Goal: Task Accomplishment & Management: Use online tool/utility

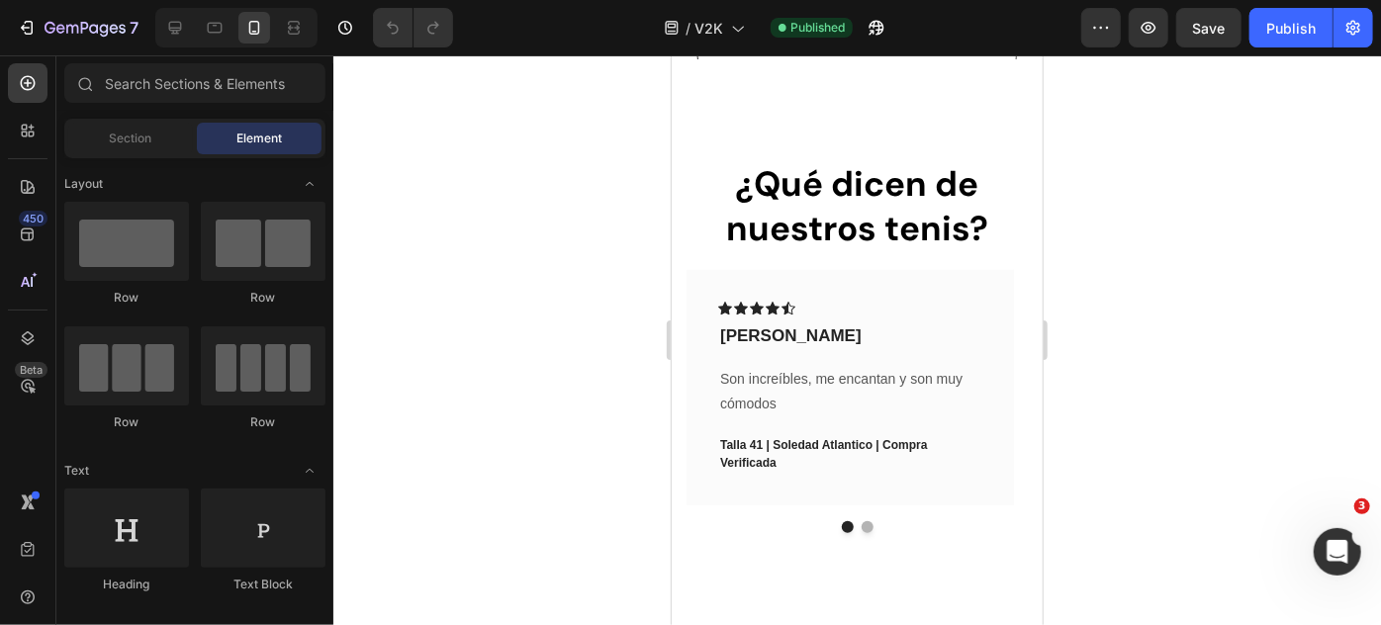
scroll to position [966, 0]
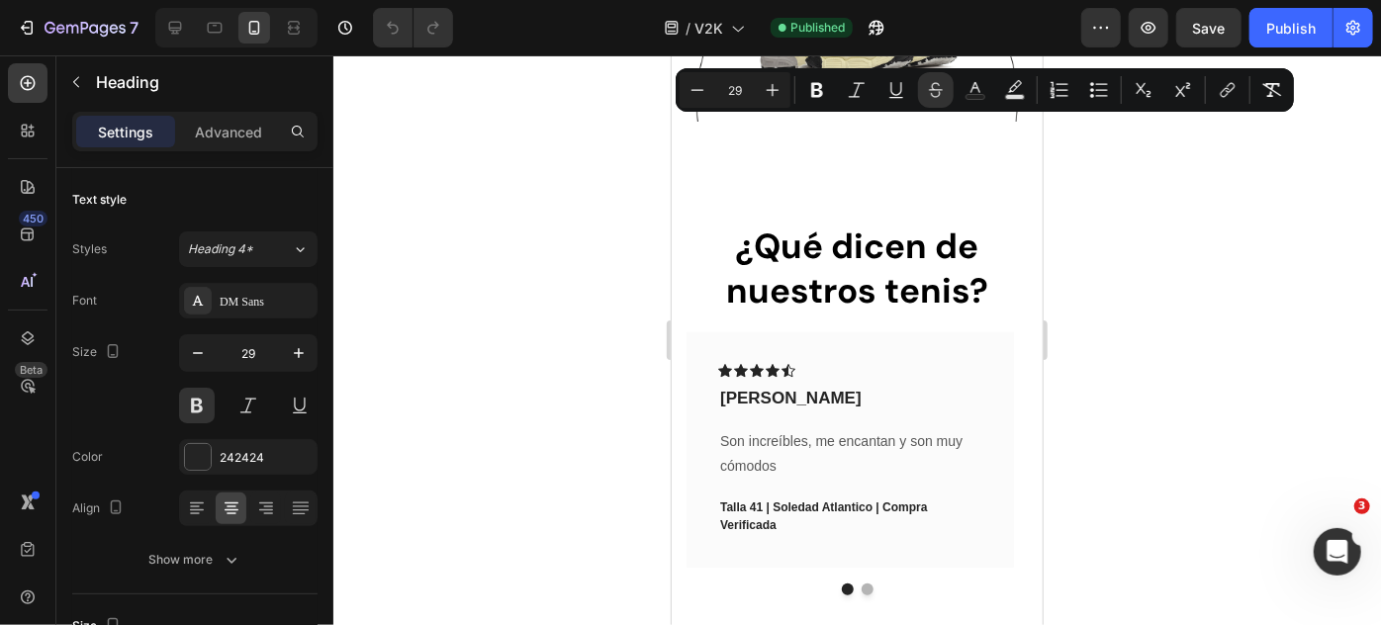
click at [698, 78] on button "Minus" at bounding box center [697, 90] width 36 height 36
type input "27"
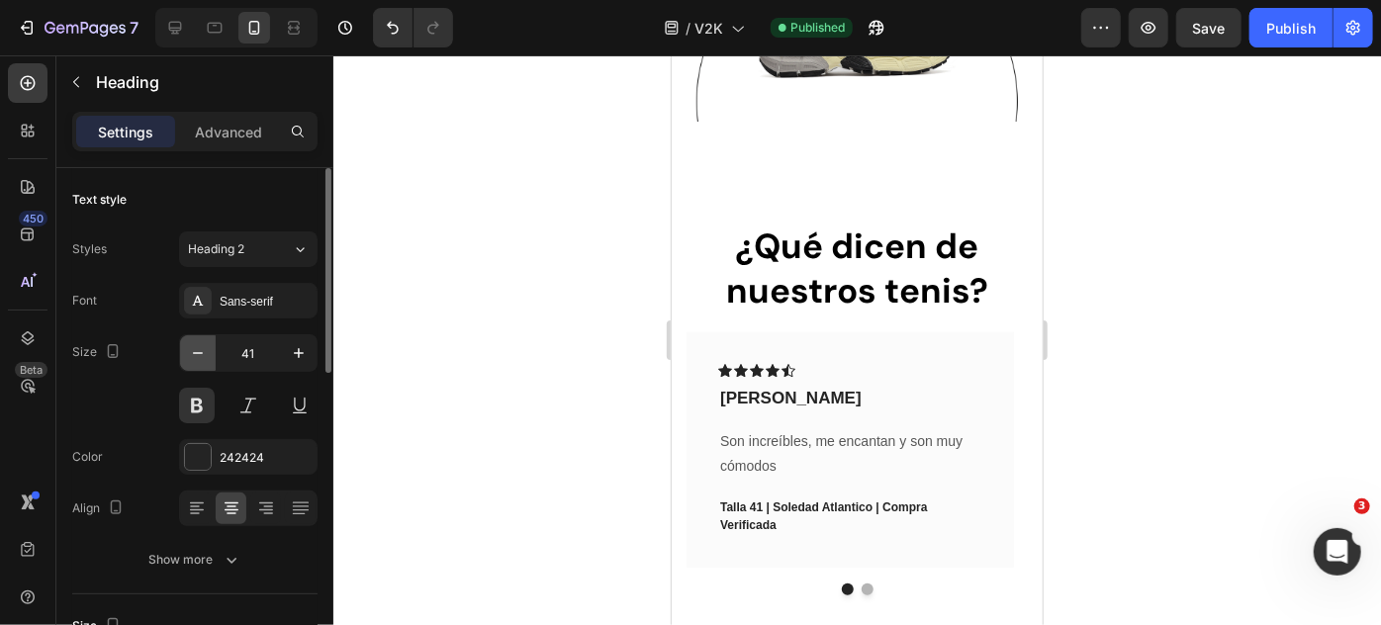
click at [195, 348] on icon "button" at bounding box center [198, 353] width 20 height 20
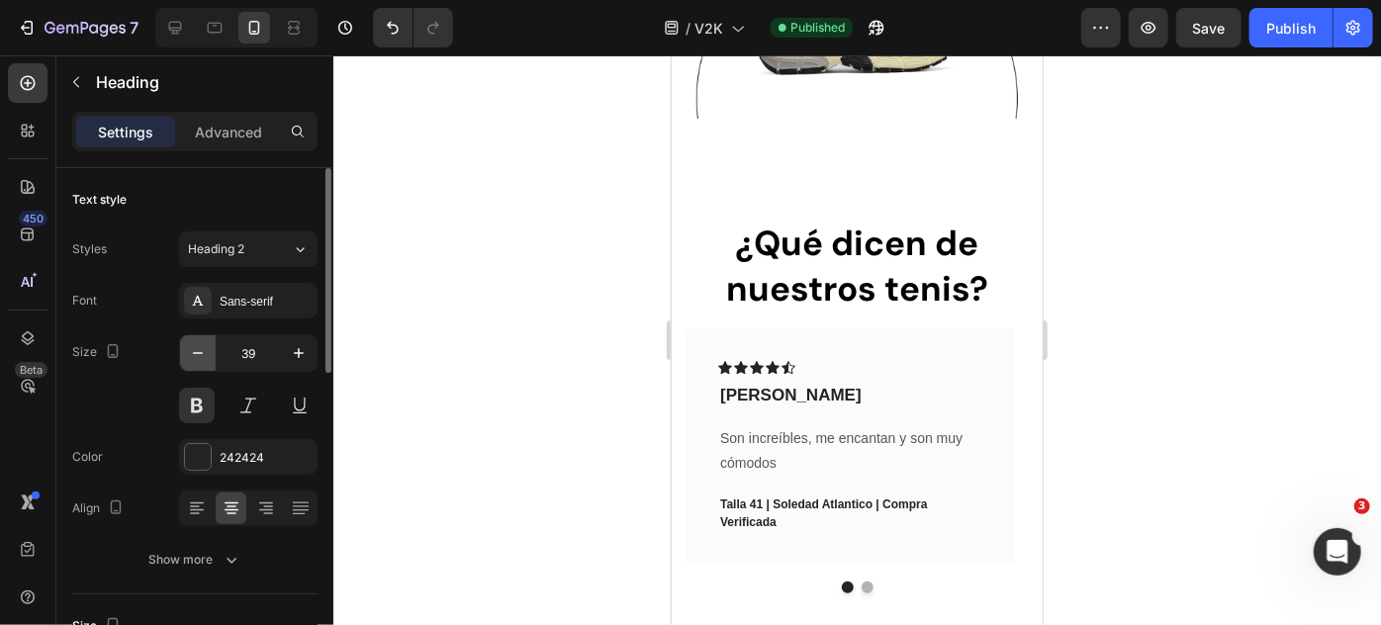
click at [195, 348] on icon "button" at bounding box center [198, 353] width 20 height 20
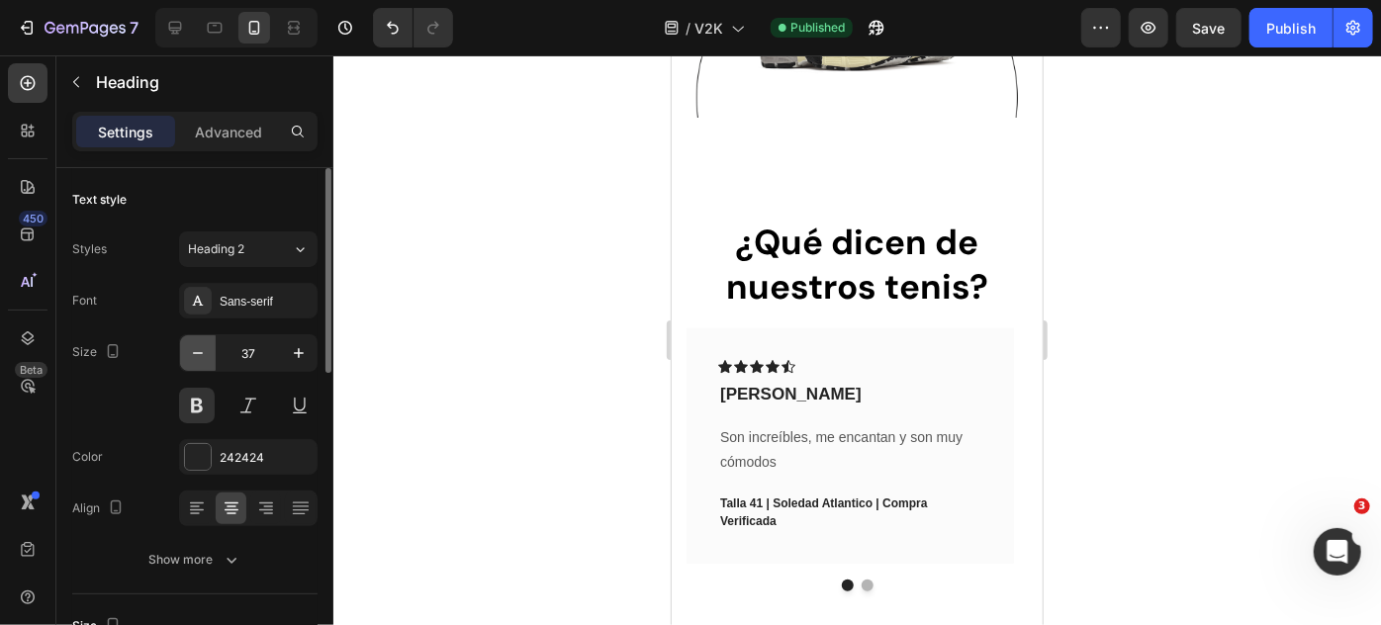
click at [195, 348] on icon "button" at bounding box center [198, 353] width 20 height 20
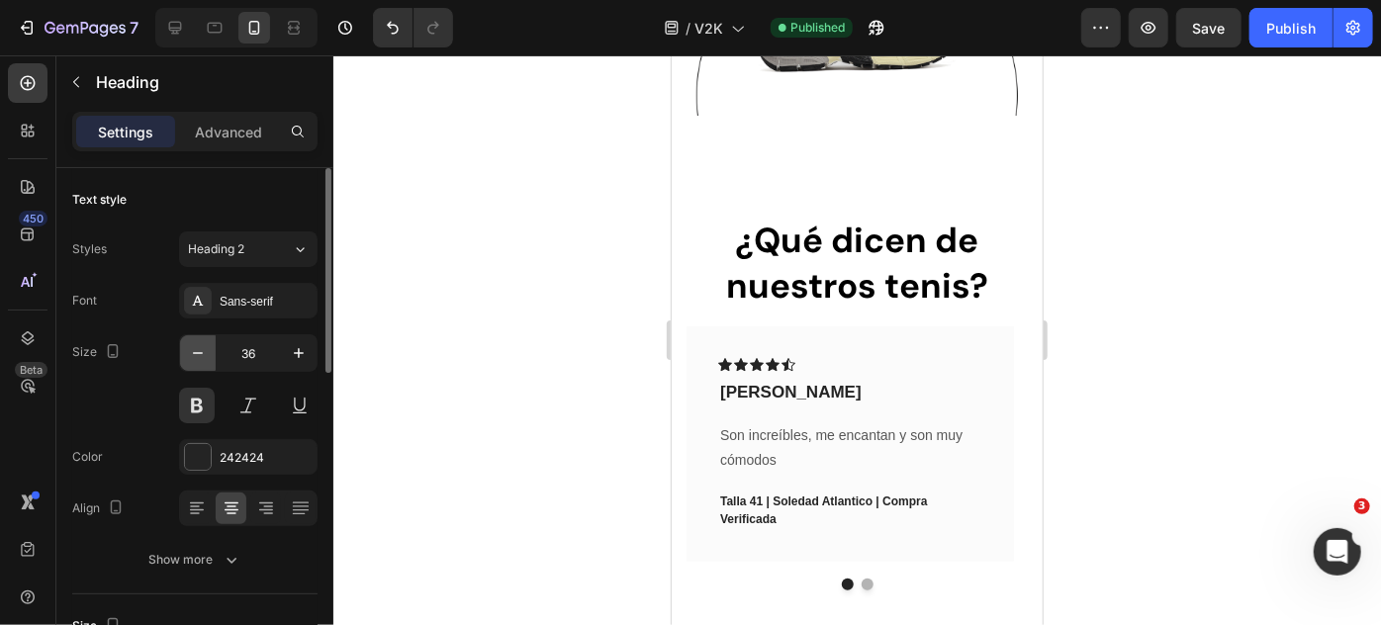
type input "35"
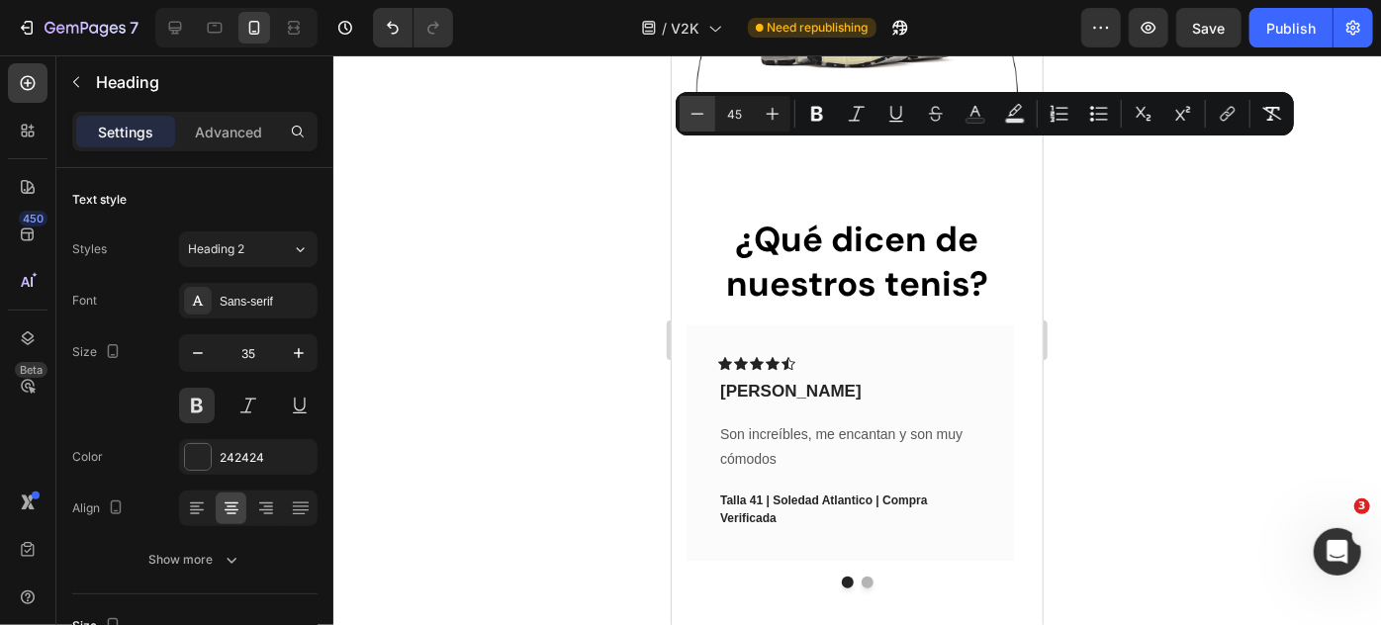
click at [686, 110] on button "Minus" at bounding box center [697, 114] width 36 height 36
type input "42"
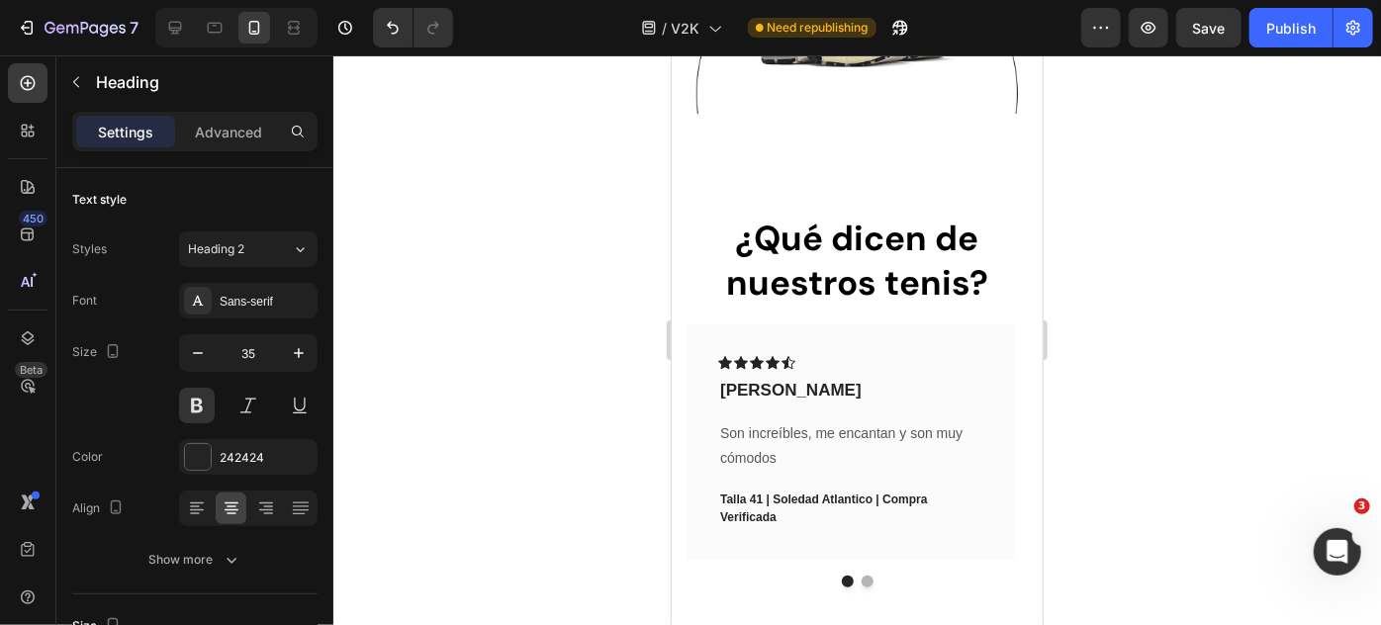
click at [1094, 196] on div at bounding box center [856, 340] width 1047 height 570
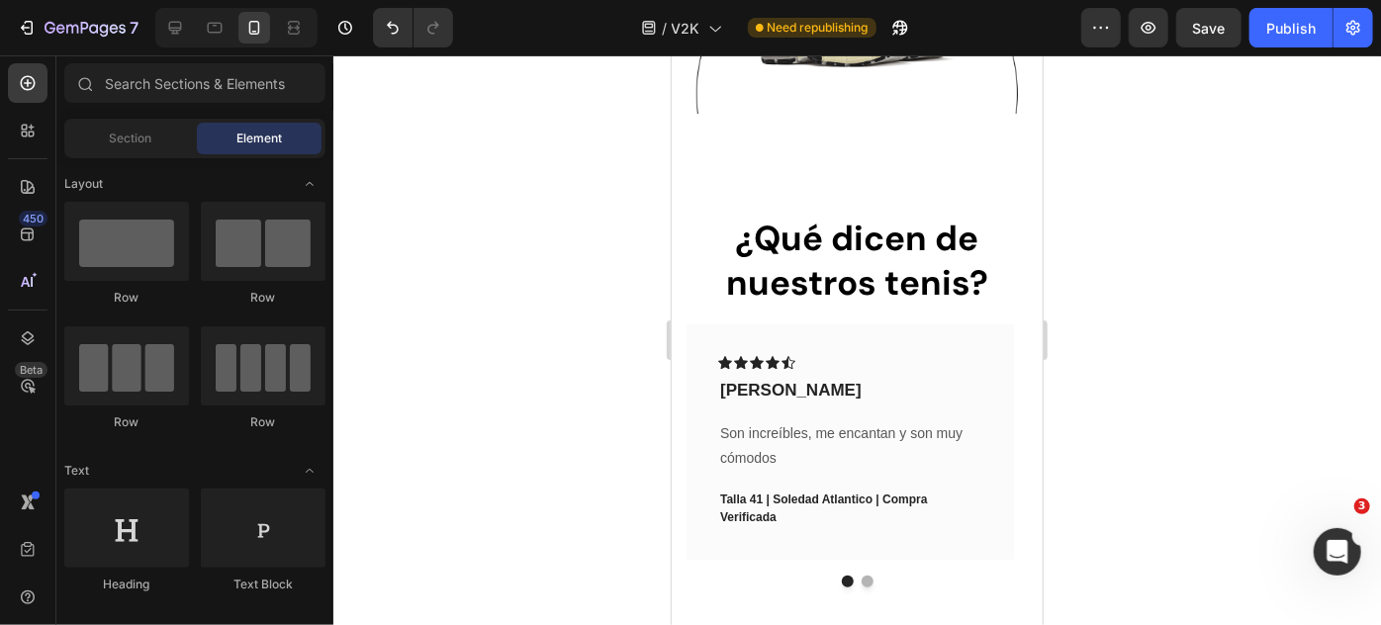
click at [1094, 196] on div at bounding box center [856, 340] width 1047 height 570
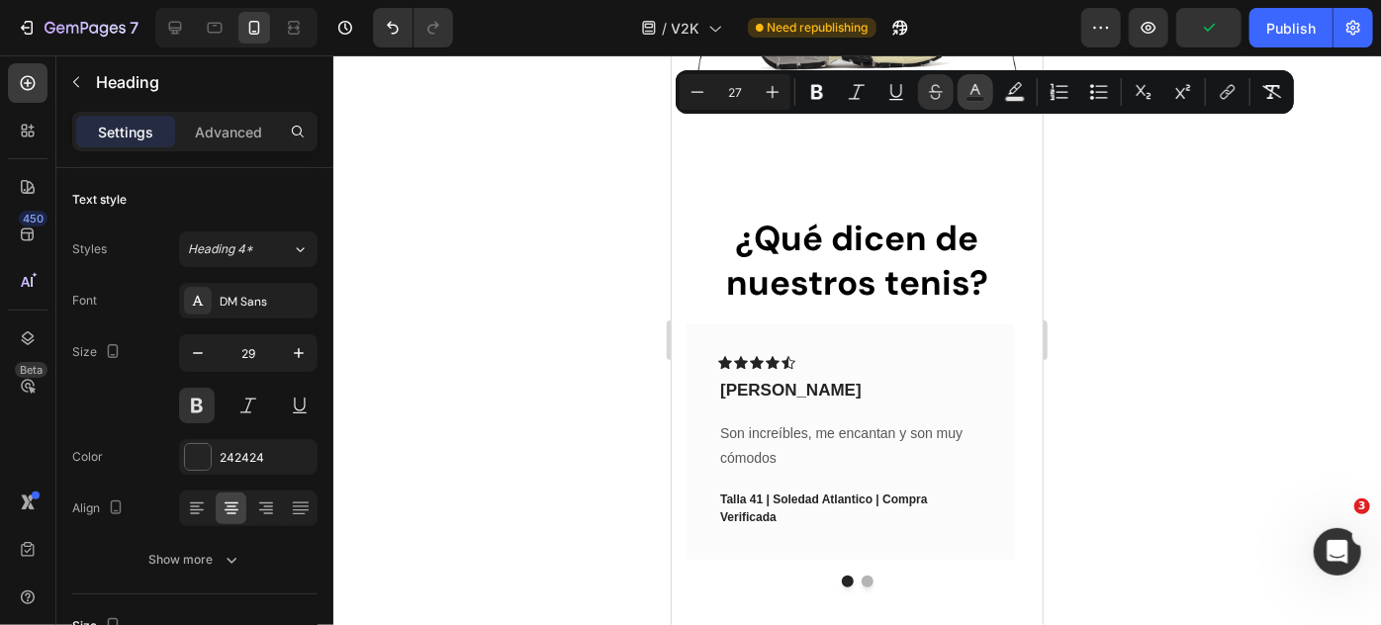
click at [969, 102] on button "Text Color" at bounding box center [975, 92] width 36 height 36
type input "242424"
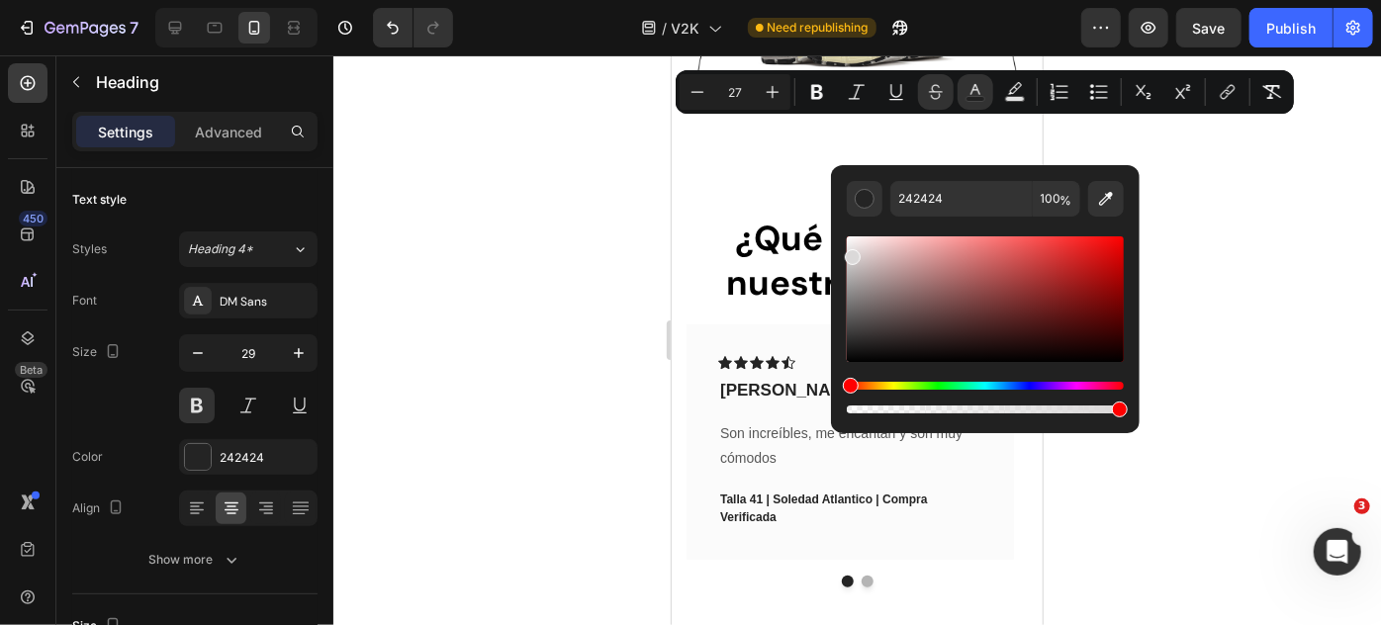
click at [850, 253] on div "Editor contextual toolbar" at bounding box center [985, 299] width 277 height 126
click at [851, 277] on div "Editor contextual toolbar" at bounding box center [985, 299] width 277 height 126
type input "AAA9A9"
click at [816, 96] on icon "Editor contextual toolbar" at bounding box center [817, 92] width 20 height 20
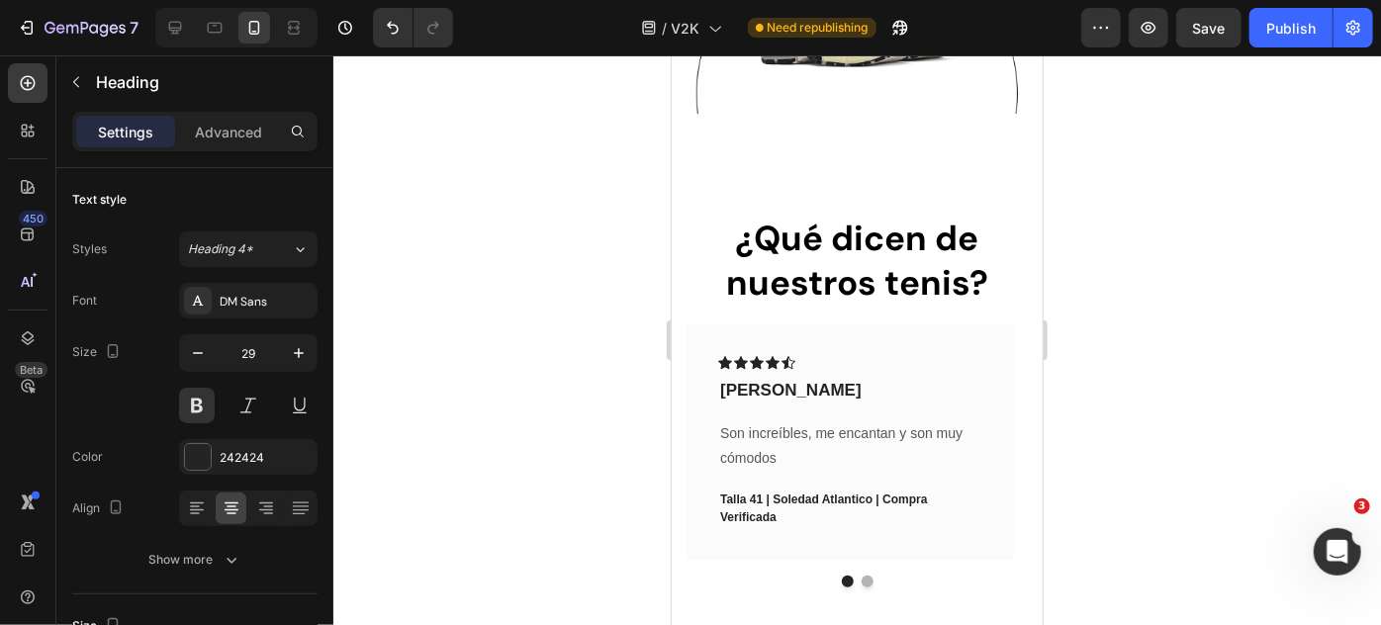
click at [556, 200] on div at bounding box center [856, 340] width 1047 height 570
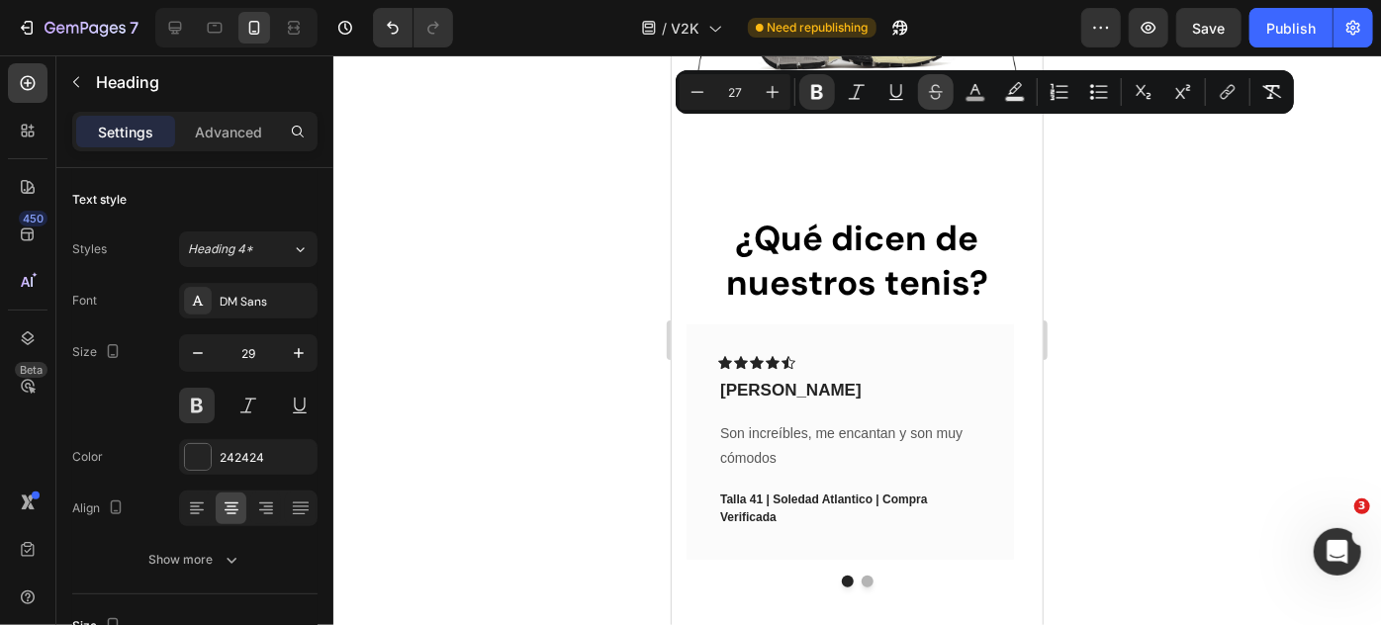
click at [941, 87] on icon "Editor contextual toolbar" at bounding box center [936, 92] width 20 height 20
click at [1092, 155] on div at bounding box center [856, 340] width 1047 height 570
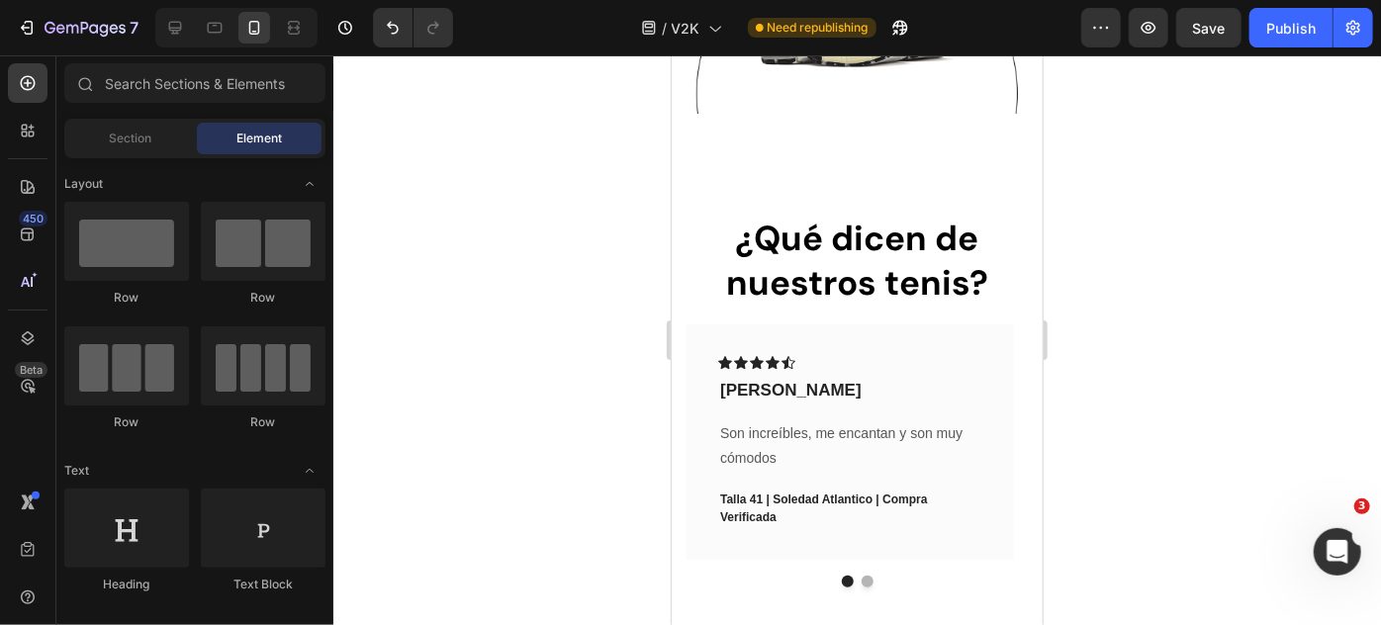
click at [1092, 155] on div at bounding box center [856, 340] width 1047 height 570
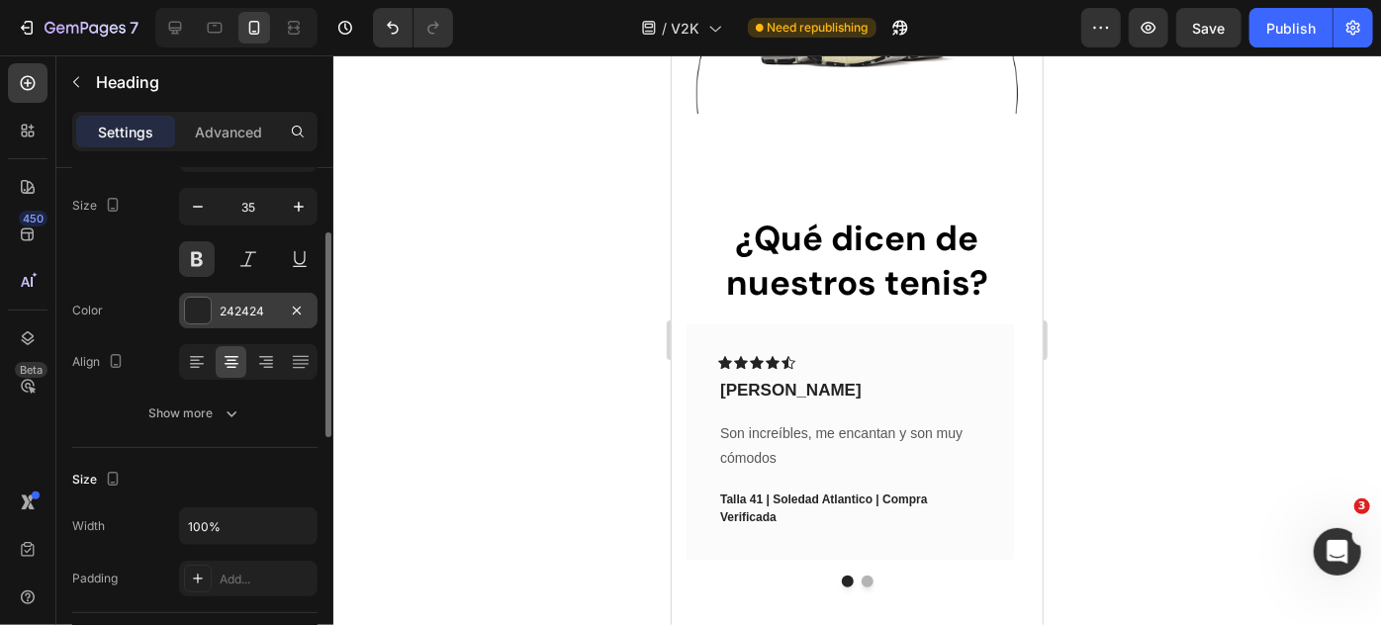
scroll to position [150, 0]
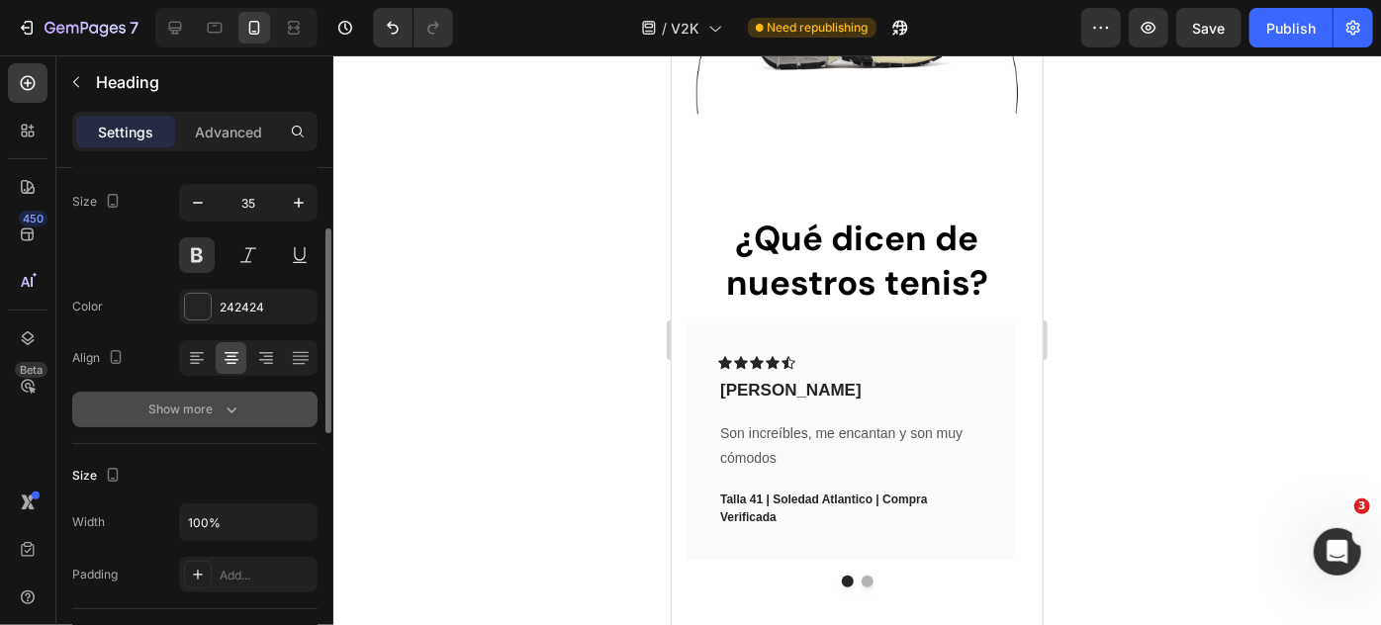
click at [253, 424] on button "Show more" at bounding box center [194, 410] width 245 height 36
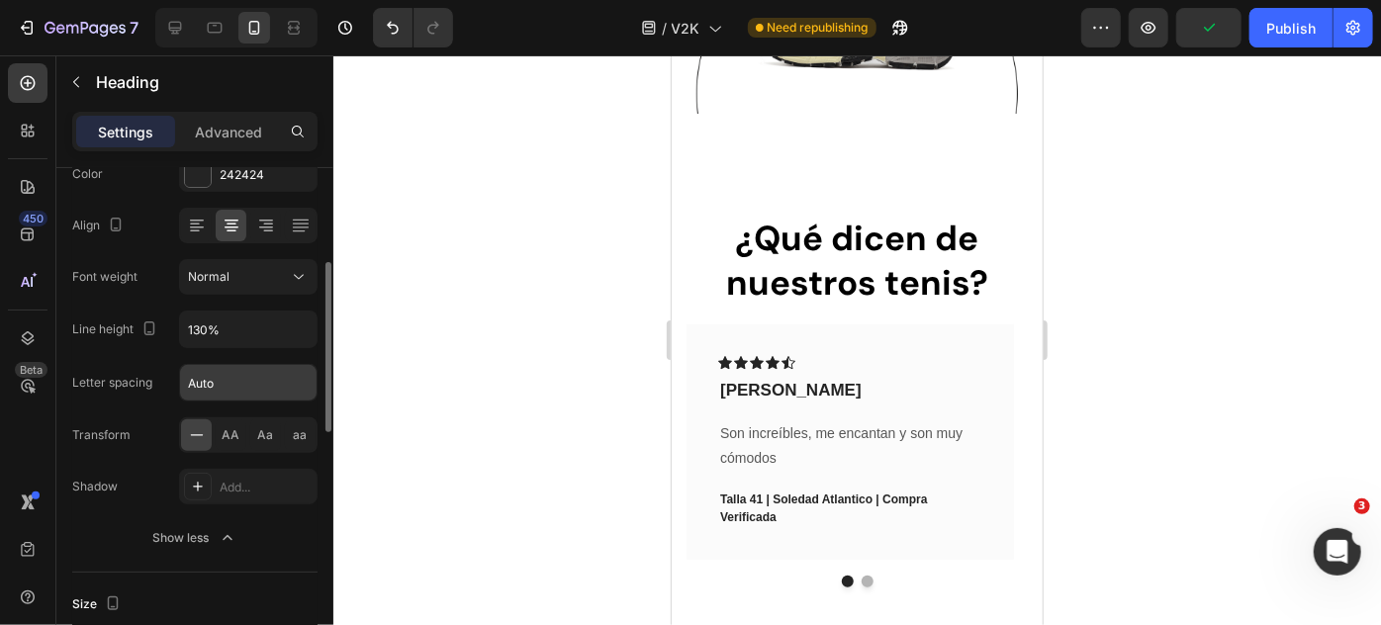
scroll to position [0, 0]
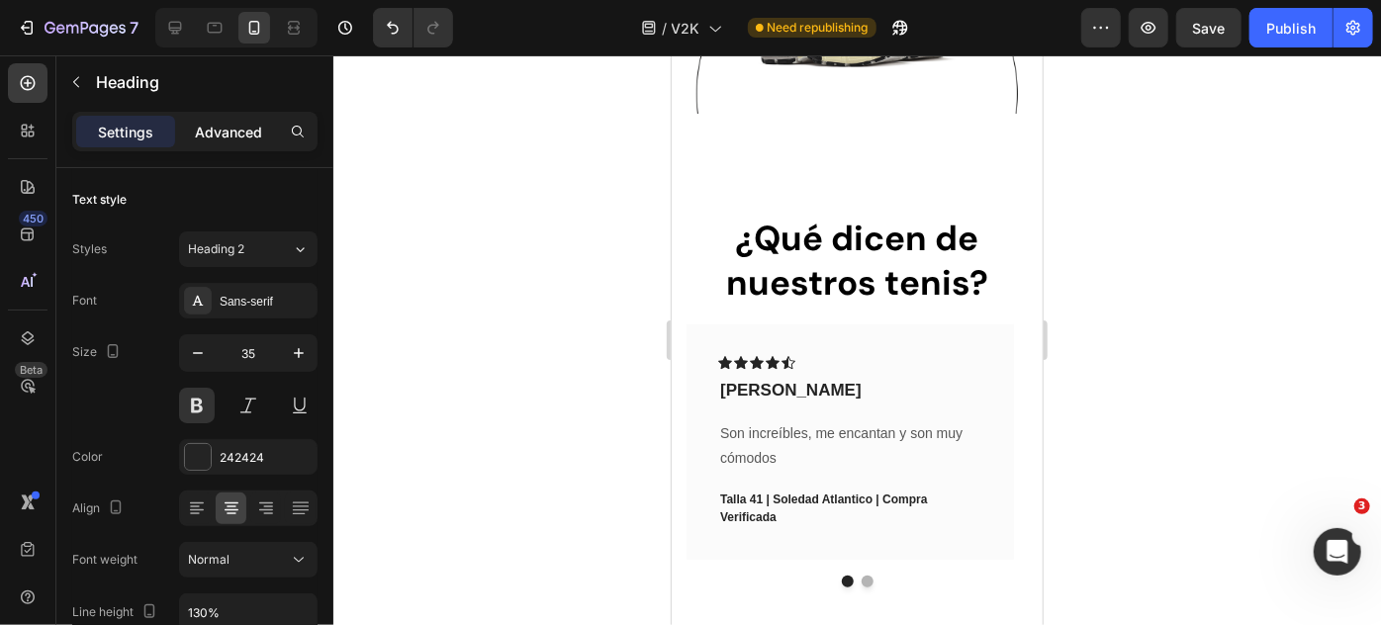
click at [239, 126] on p "Advanced" at bounding box center [228, 132] width 67 height 21
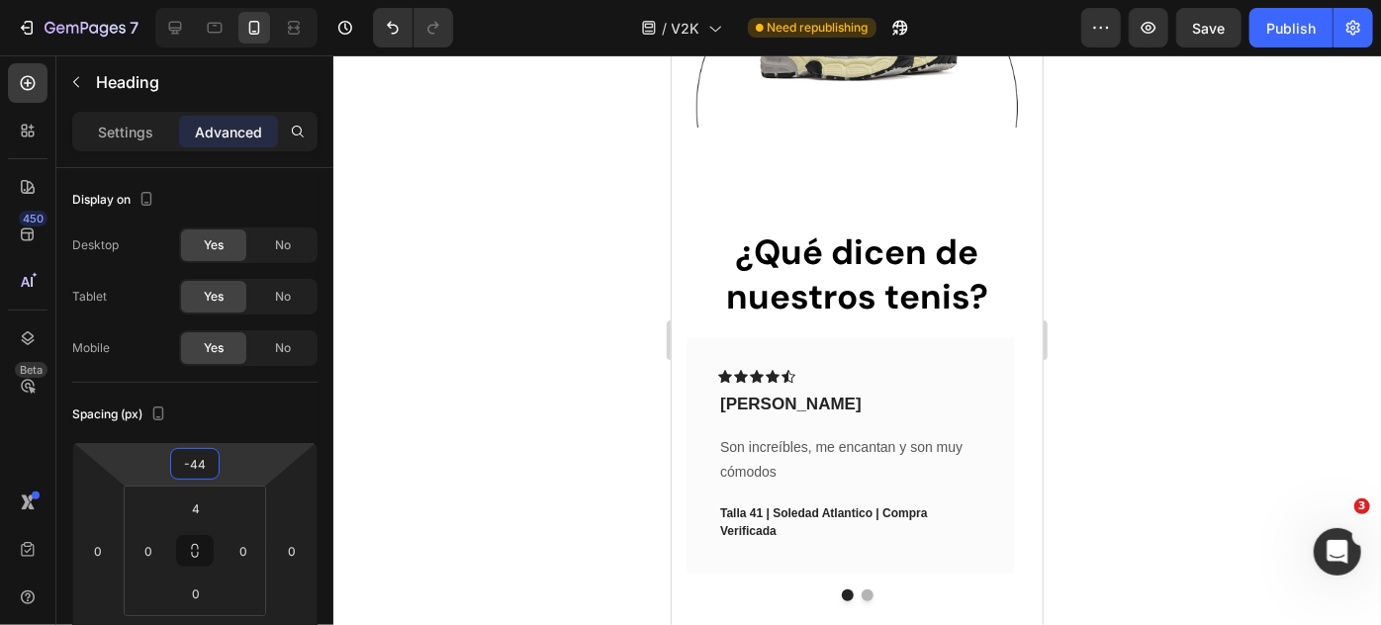
drag, startPoint x: 188, startPoint y: 479, endPoint x: 231, endPoint y: 473, distance: 43.9
click at [231, 0] on html "7 Version history / V2K Need republishing Preview Save Publish 450 Beta Section…" at bounding box center [690, 0] width 1381 height 0
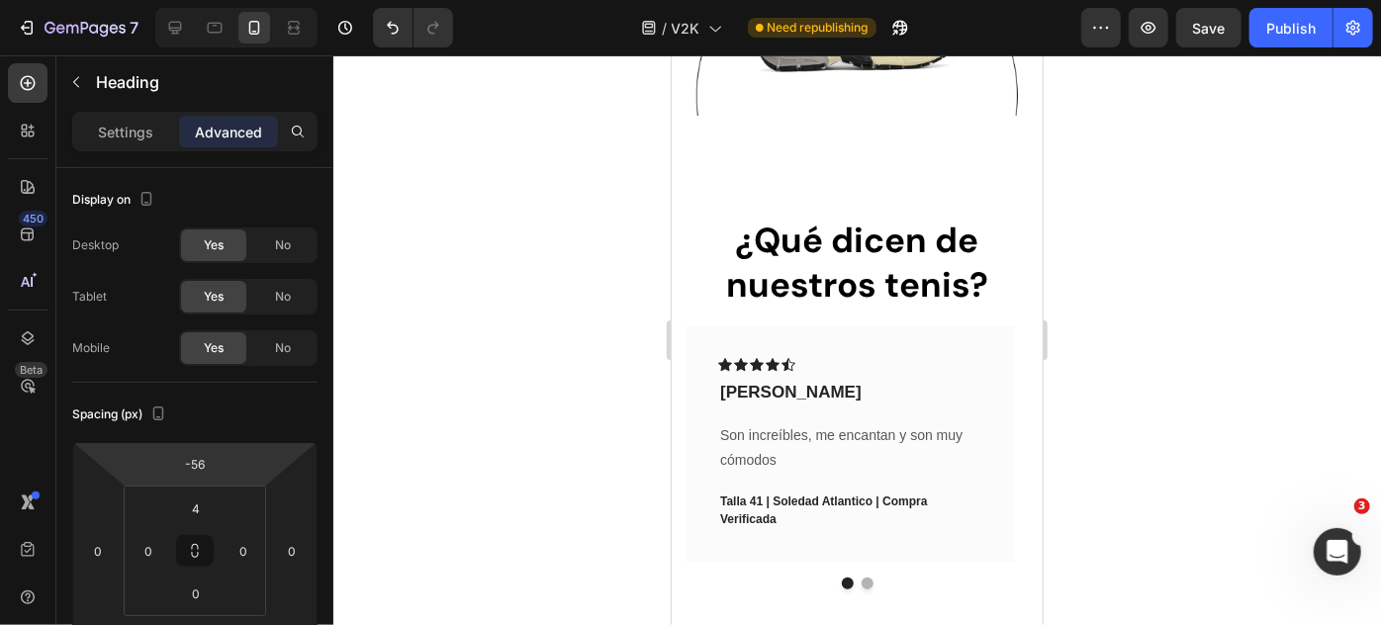
type input "-54"
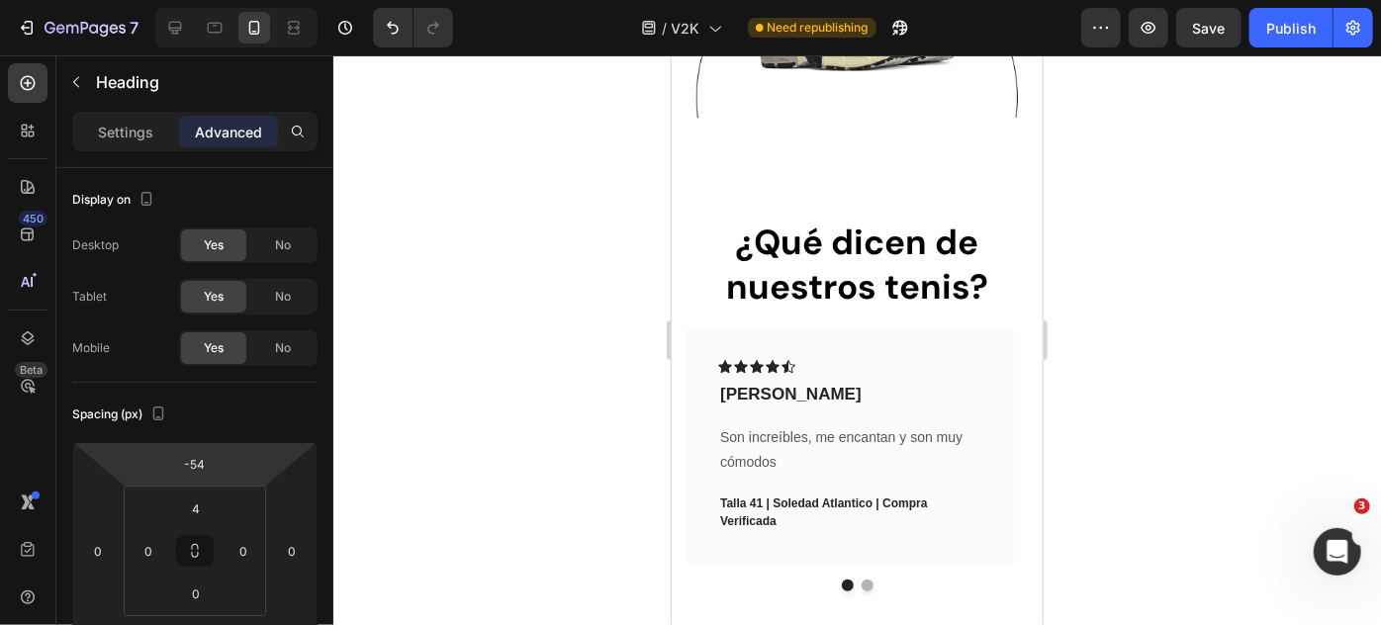
drag, startPoint x: 197, startPoint y: 481, endPoint x: 329, endPoint y: 486, distance: 132.6
click at [329, 0] on html "7 Version history / V2K Need republishing Preview Save Publish 450 Beta Section…" at bounding box center [690, 0] width 1381 height 0
click at [594, 406] on div at bounding box center [856, 340] width 1047 height 570
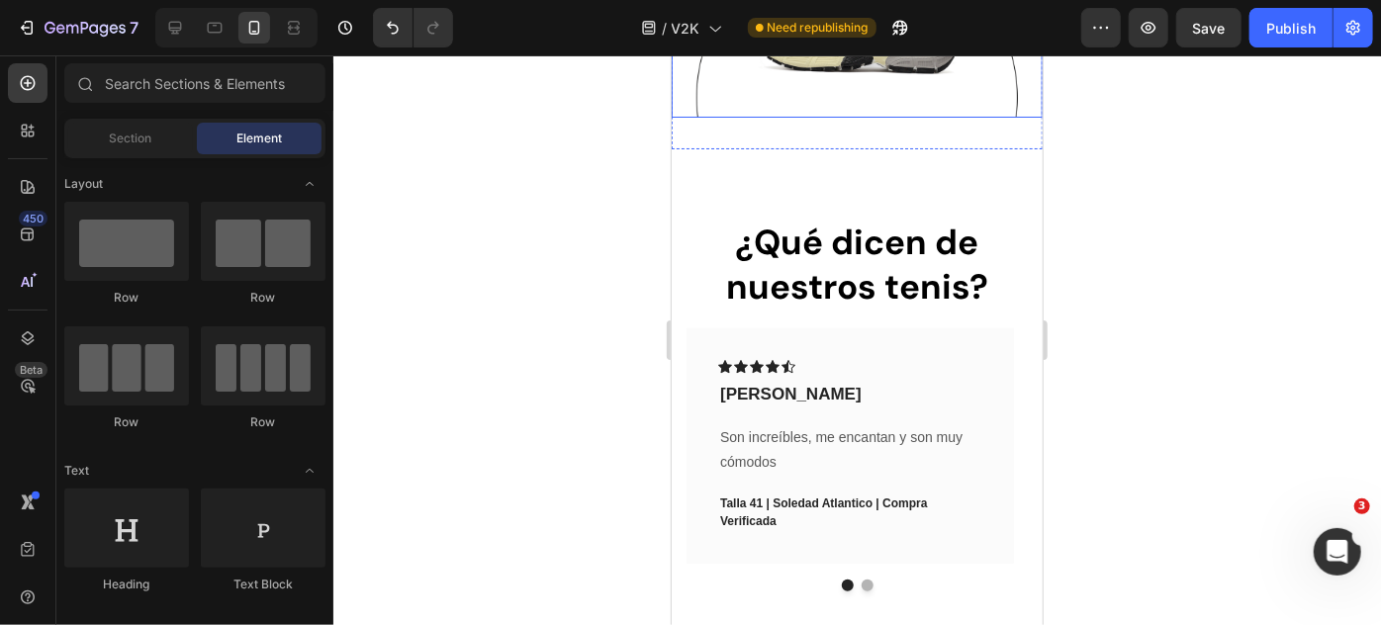
click at [594, 406] on div at bounding box center [856, 340] width 1047 height 570
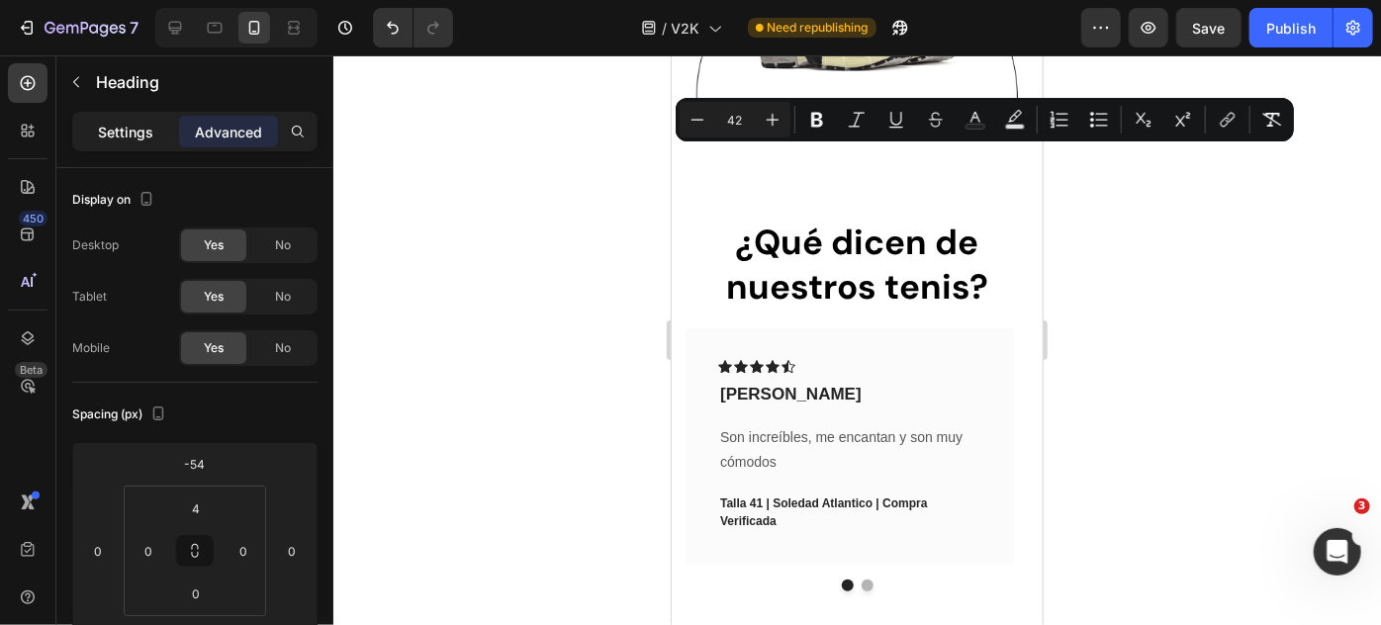
click at [140, 132] on p "Settings" at bounding box center [125, 132] width 55 height 21
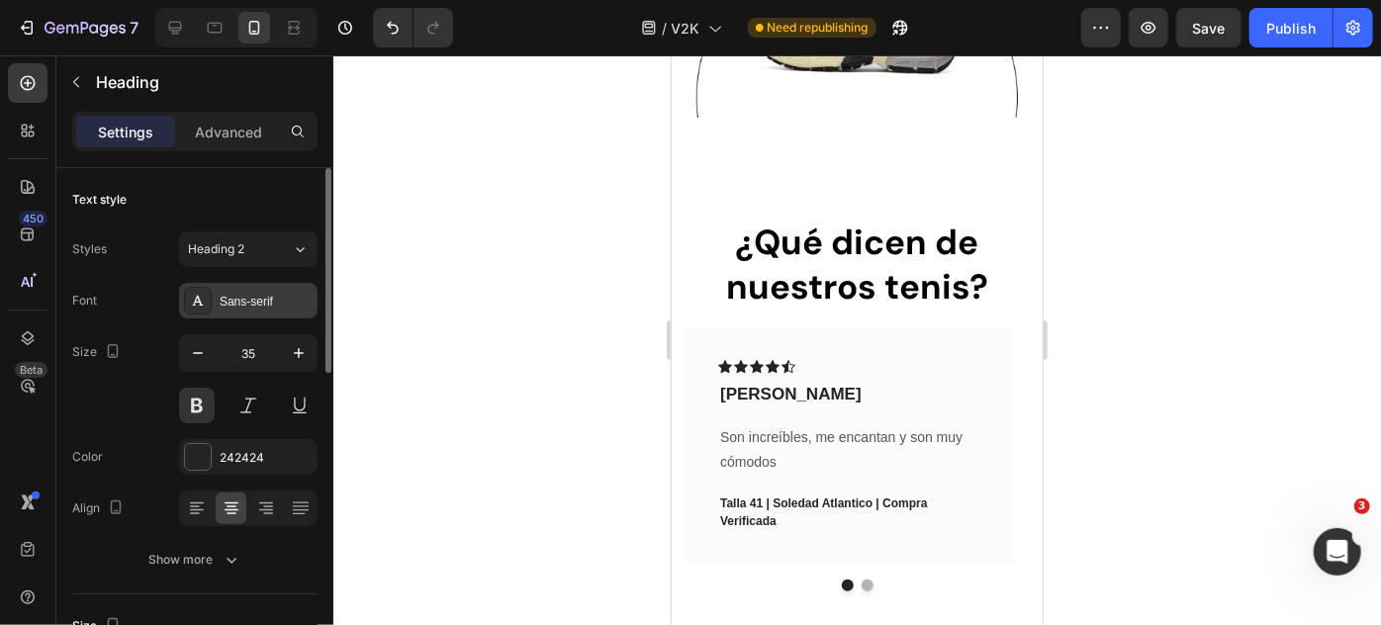
click at [258, 284] on div "Sans-serif" at bounding box center [248, 301] width 138 height 36
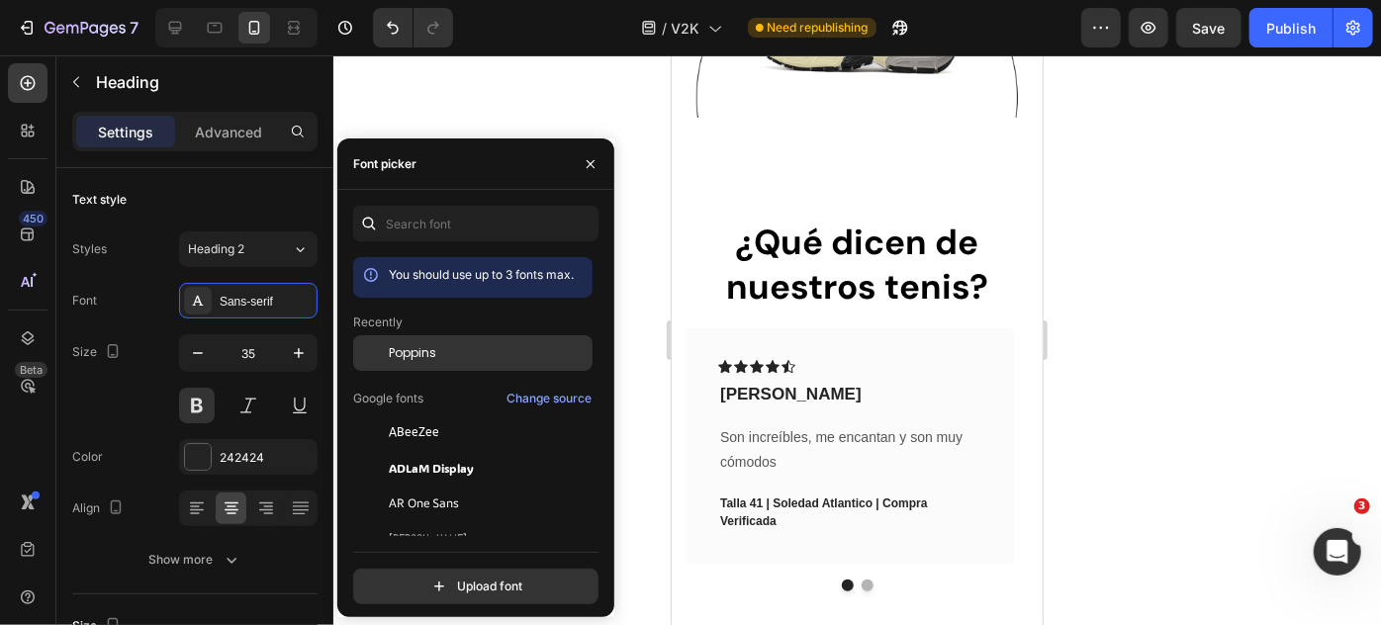
click at [384, 352] on div at bounding box center [371, 353] width 36 height 36
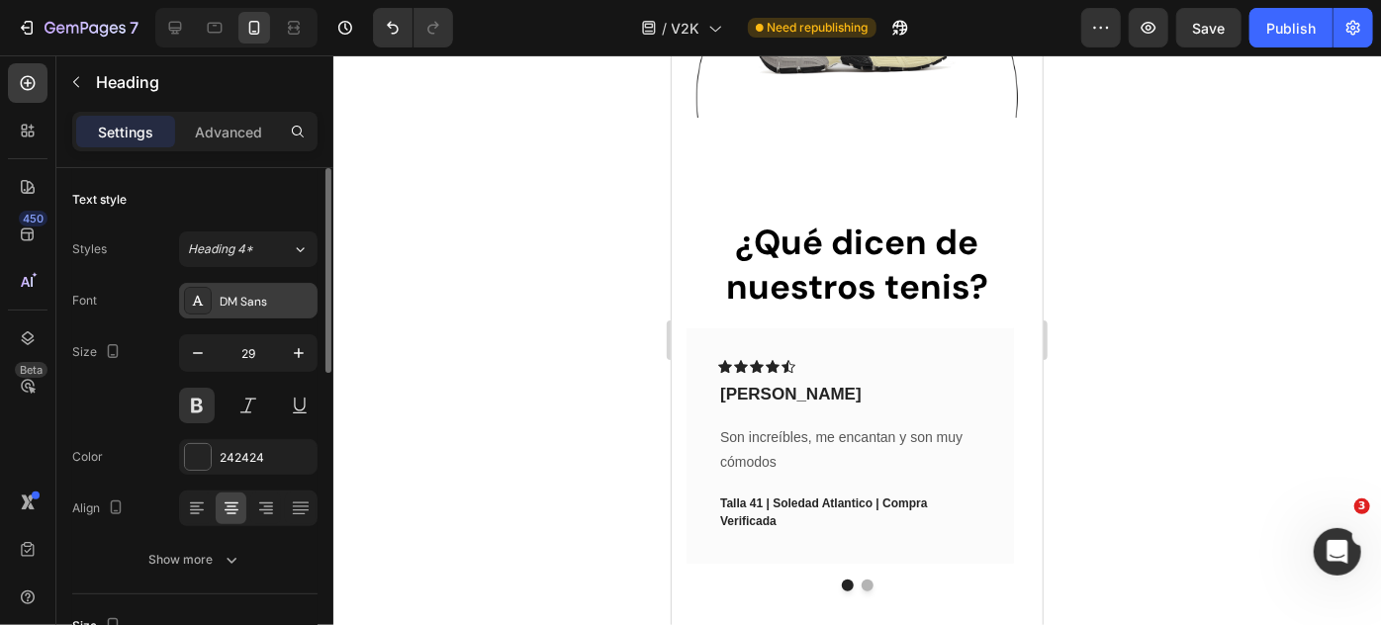
click at [253, 296] on div "DM Sans" at bounding box center [266, 302] width 93 height 18
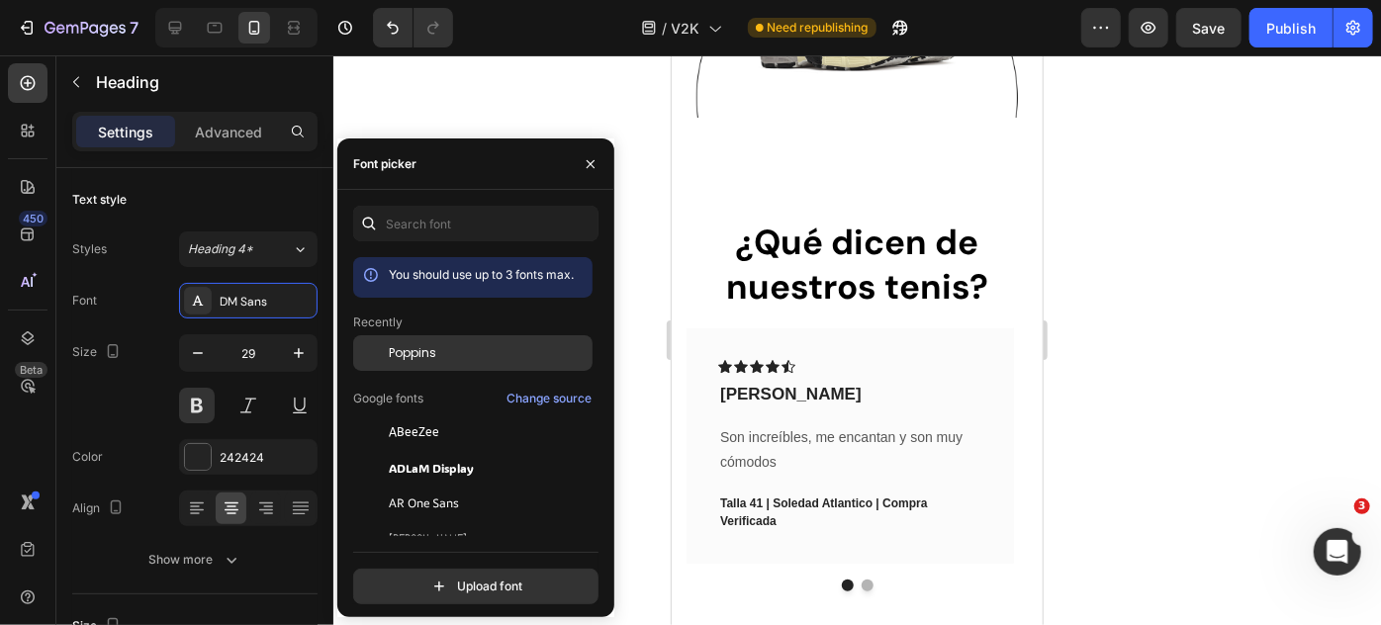
click at [398, 486] on div "Poppins" at bounding box center [472, 504] width 239 height 36
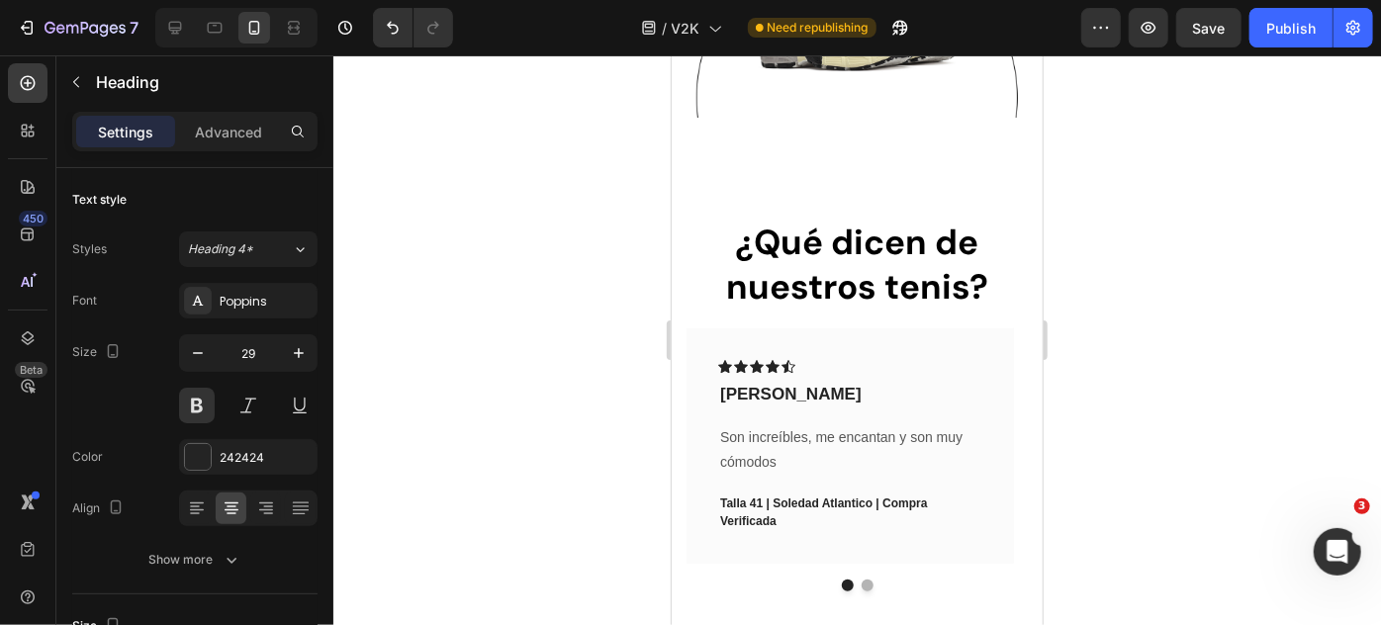
click at [1123, 162] on div at bounding box center [856, 340] width 1047 height 570
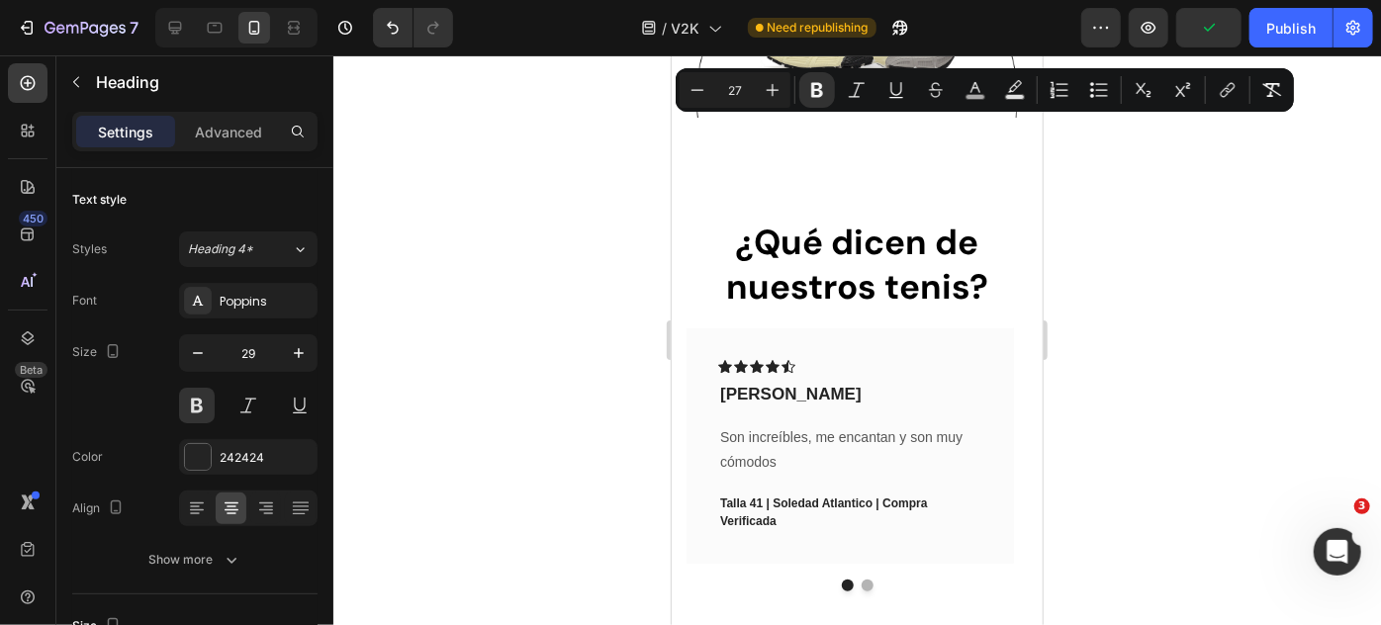
drag, startPoint x: 879, startPoint y: 134, endPoint x: 892, endPoint y: 135, distance: 12.9
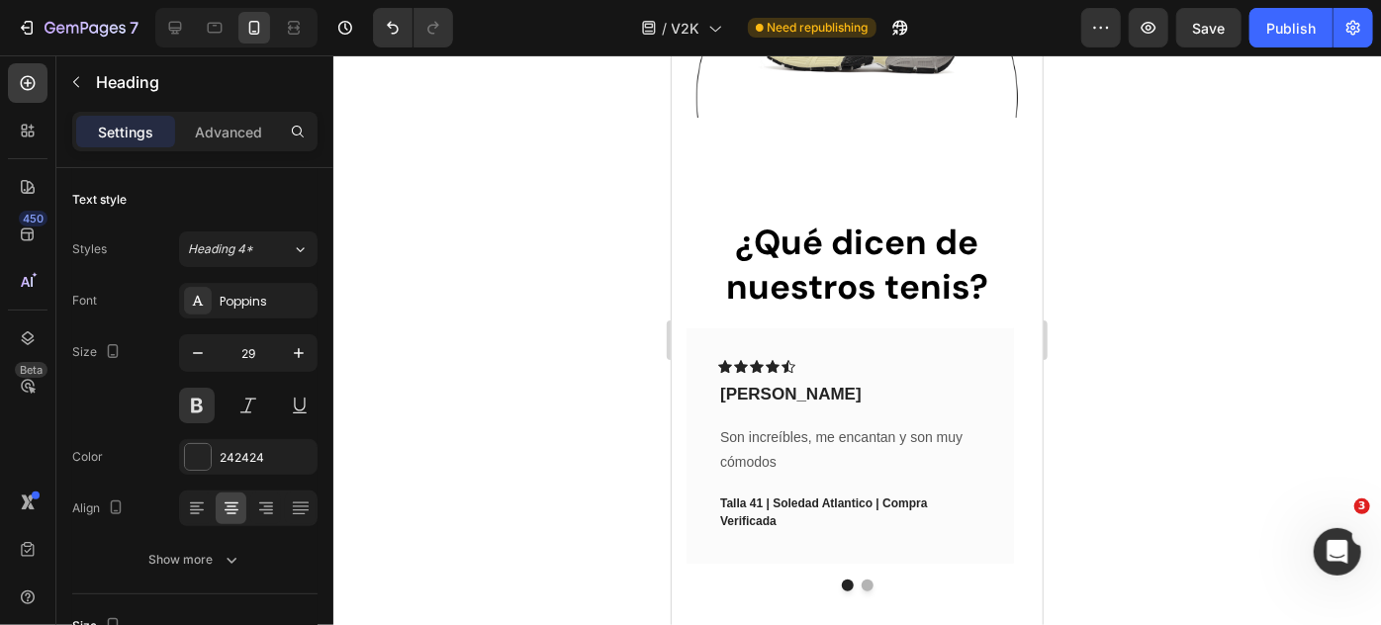
drag, startPoint x: 912, startPoint y: 137, endPoint x: 961, endPoint y: 130, distance: 50.1
click at [1057, 141] on div at bounding box center [856, 340] width 1047 height 570
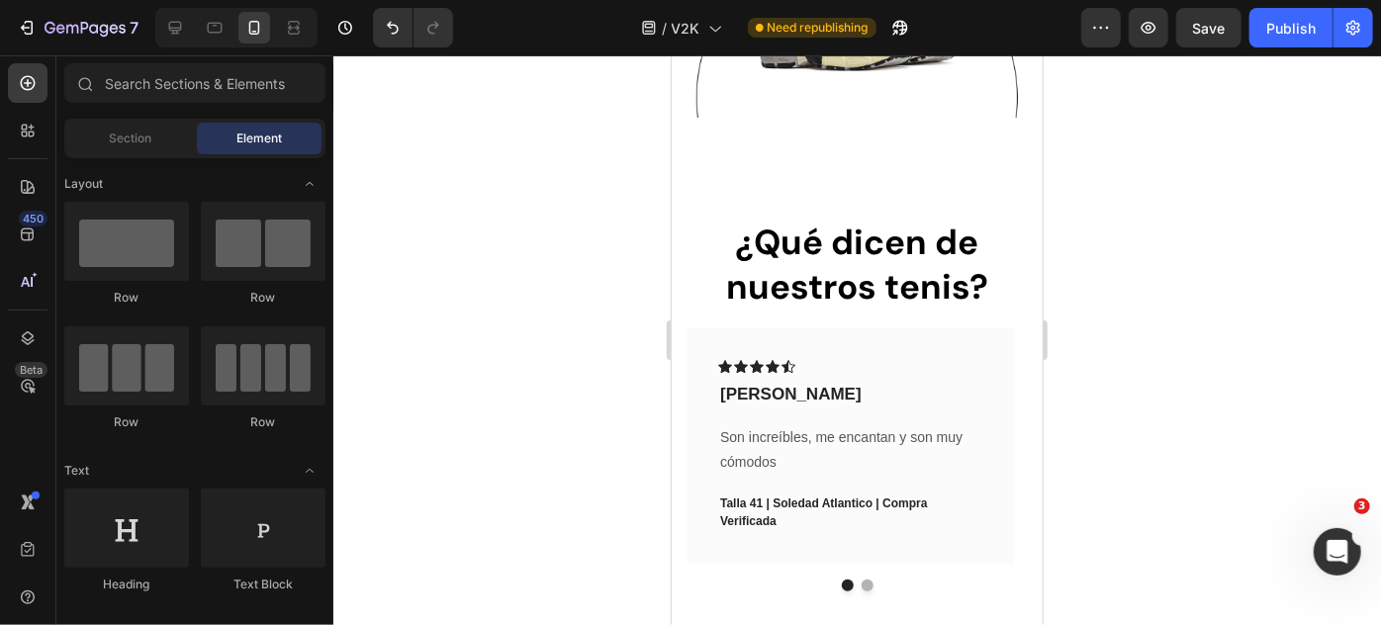
click at [1057, 141] on div at bounding box center [856, 340] width 1047 height 570
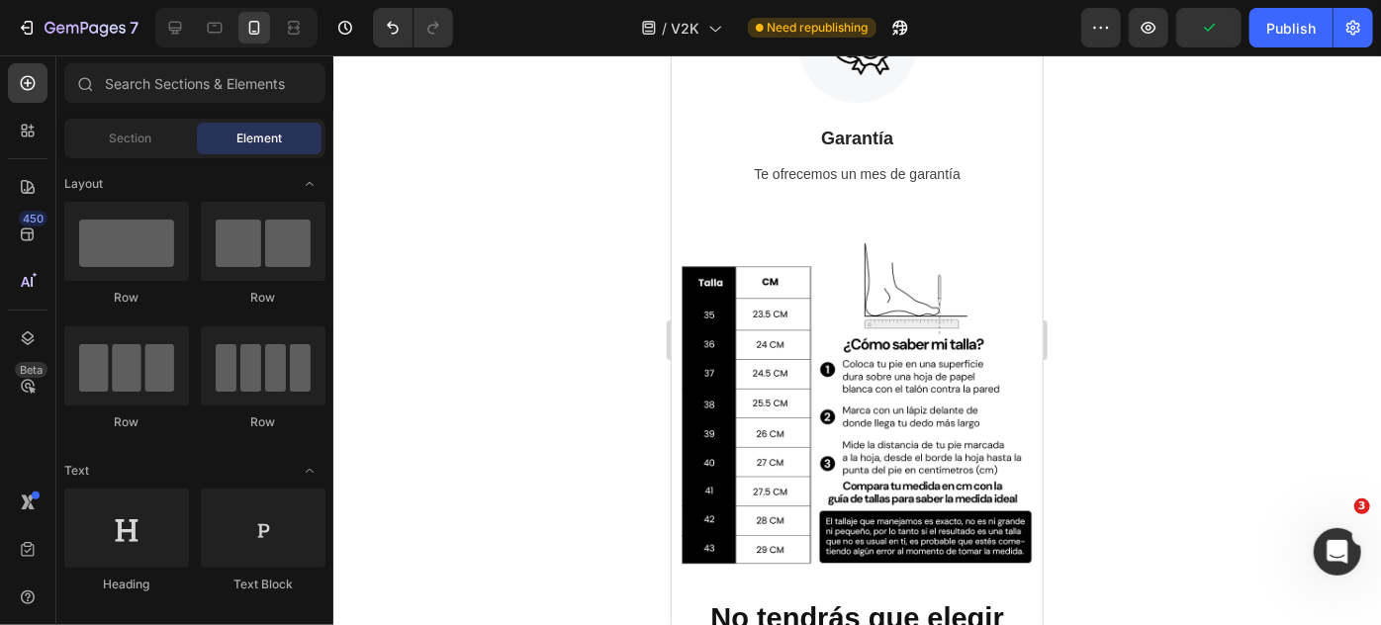
scroll to position [3080, 0]
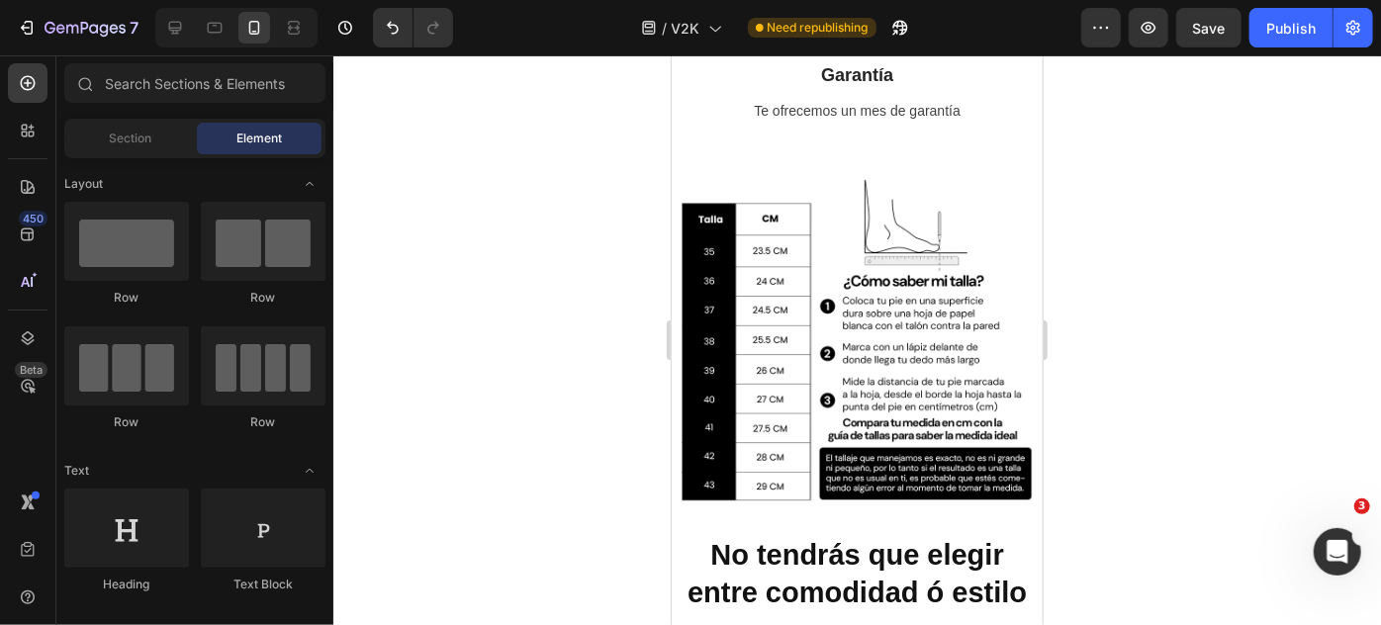
click at [914, 417] on img at bounding box center [855, 348] width 371 height 371
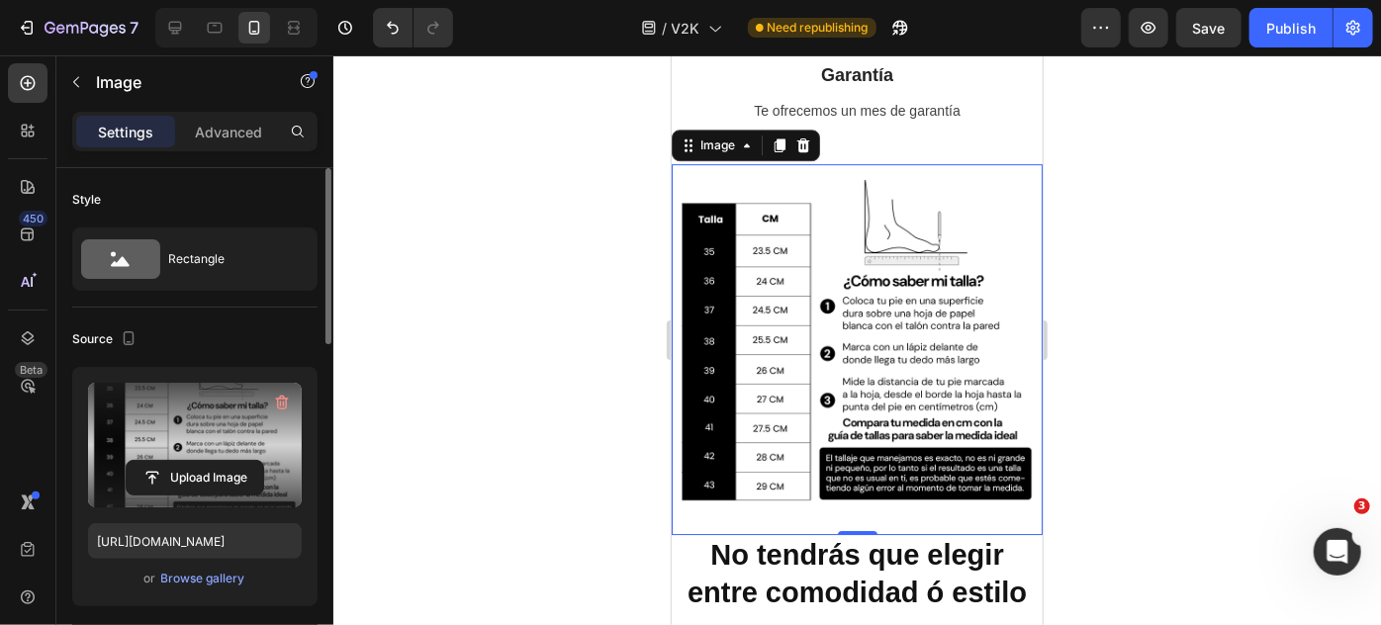
click at [207, 453] on label at bounding box center [195, 445] width 214 height 125
click at [207, 461] on input "file" at bounding box center [195, 478] width 136 height 34
